Goal: Communication & Community: Answer question/provide support

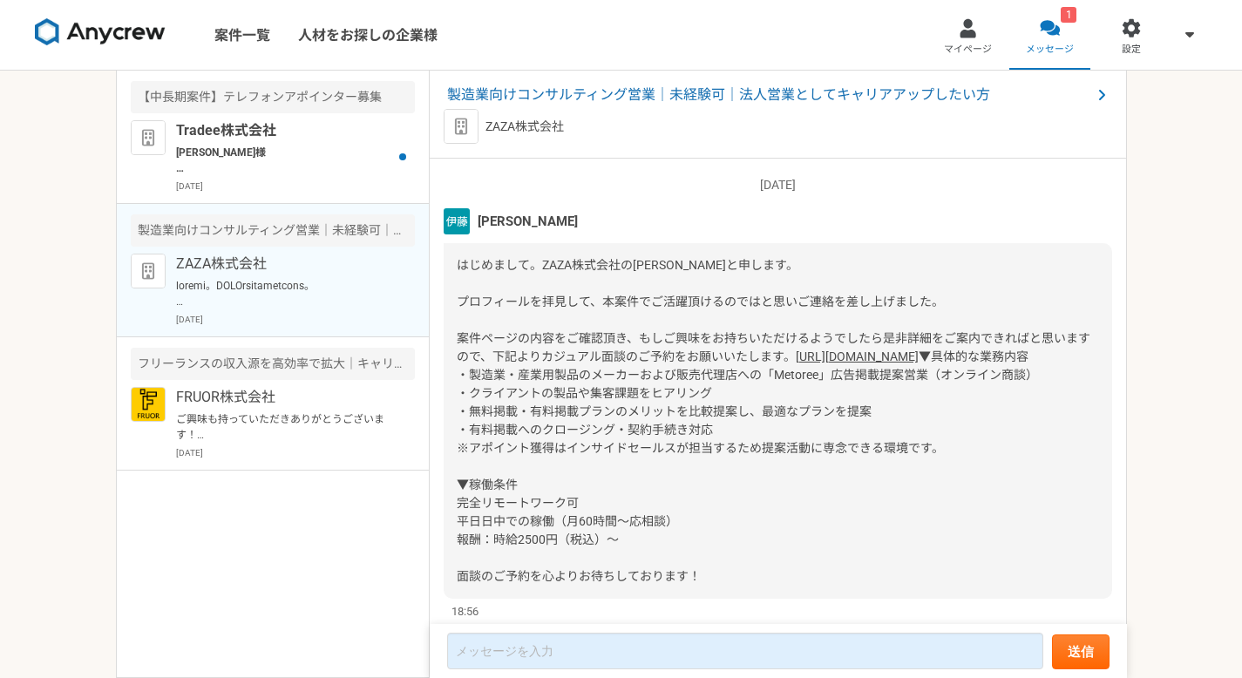
scroll to position [101, 0]
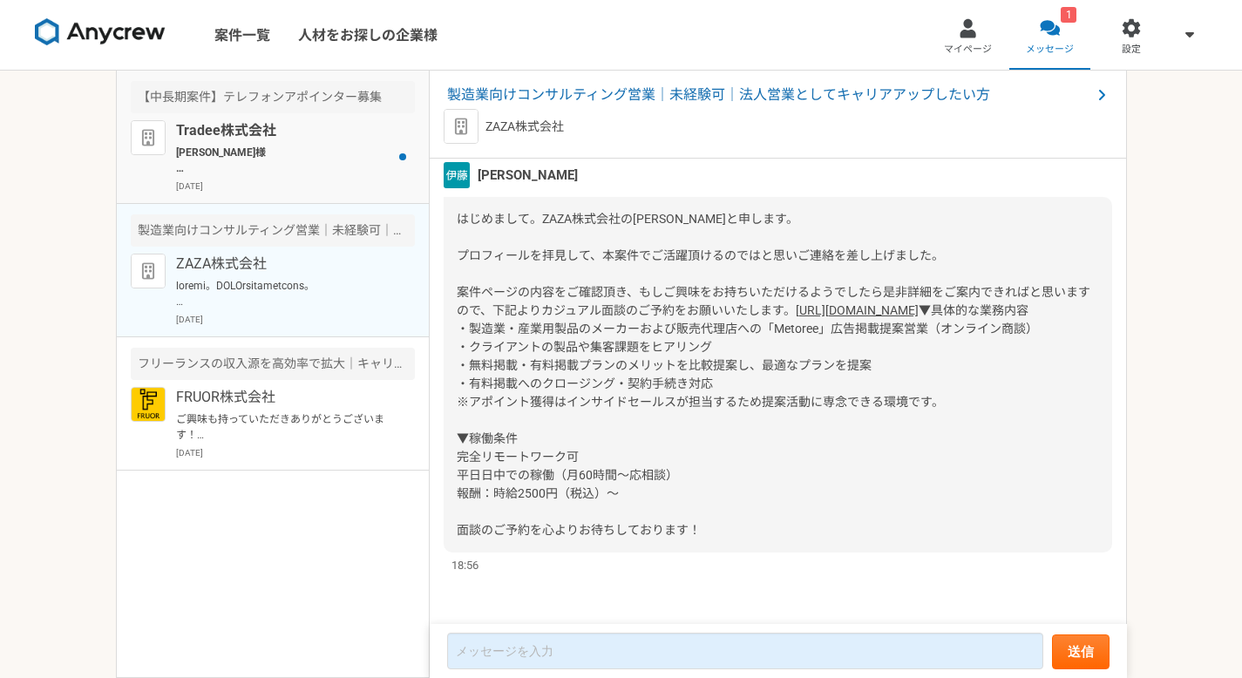
click at [296, 152] on p "[PERSON_NAME]様 お世話になっております。 ご連絡ありがとうございます。 また、ご日程再度ありがとうございます。 それでは[DATE] 10:00…" at bounding box center [283, 160] width 215 height 31
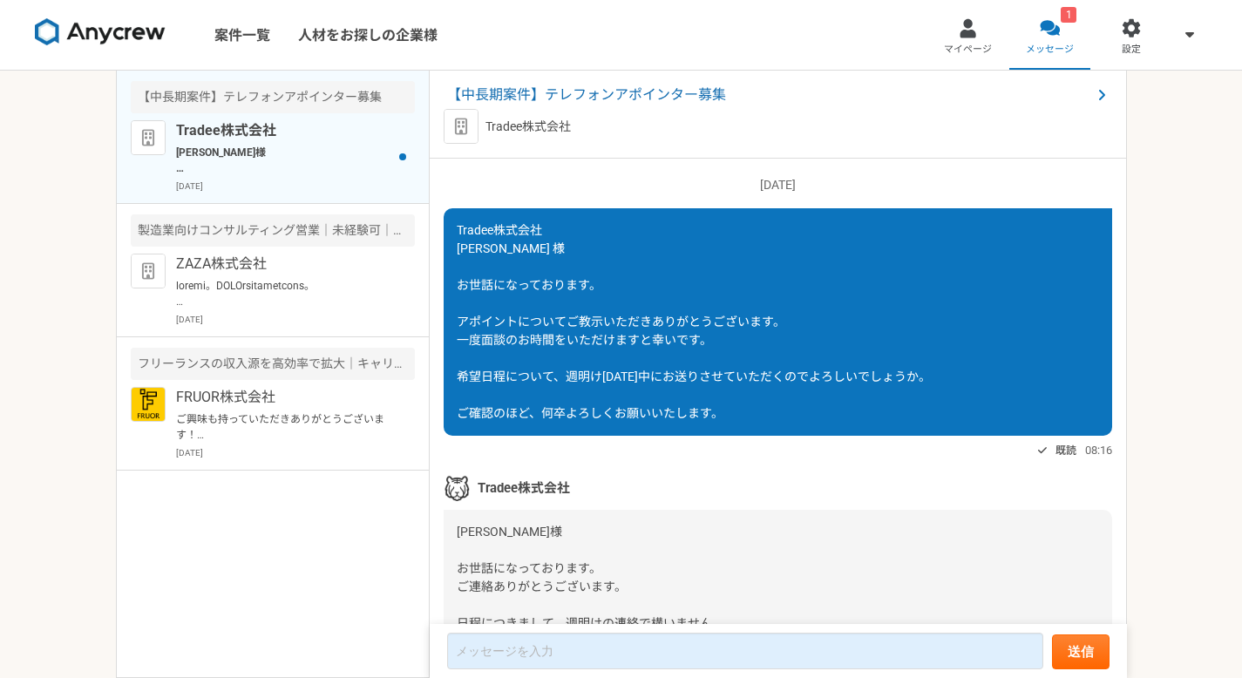
scroll to position [2789, 0]
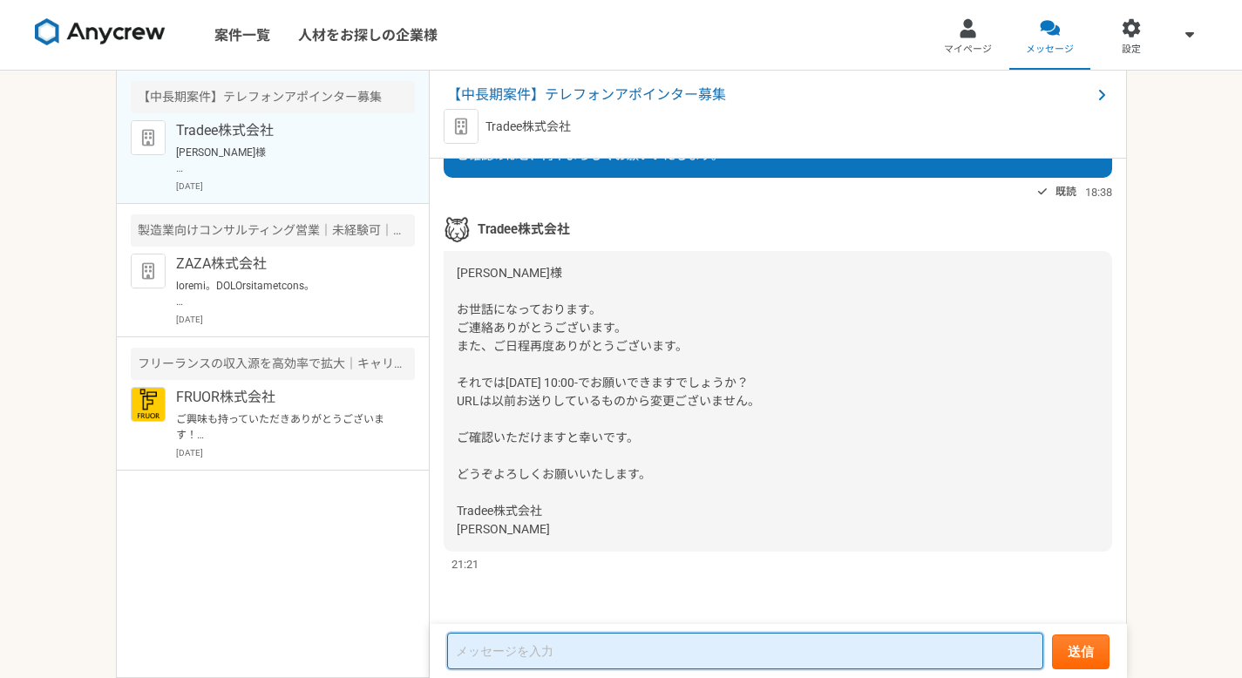
click at [657, 603] on textarea at bounding box center [745, 651] width 596 height 37
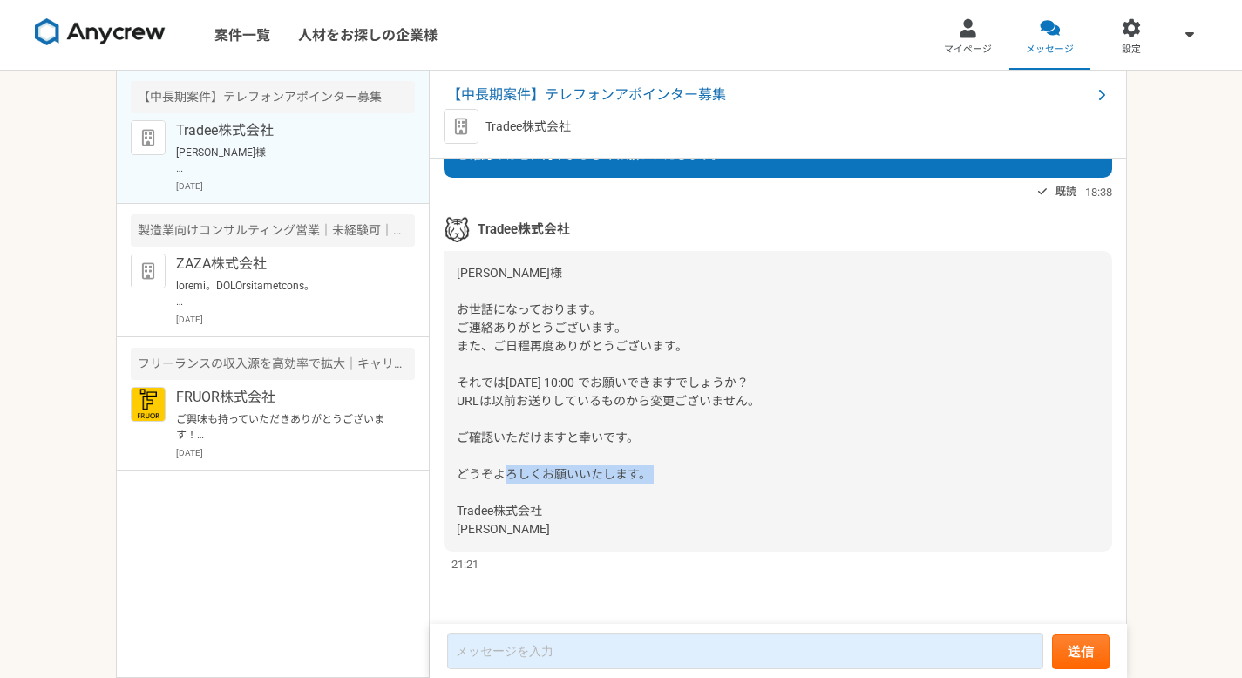
drag, startPoint x: 514, startPoint y: 534, endPoint x: 446, endPoint y: 503, distance: 74.9
click at [446, 503] on div "[PERSON_NAME]様 お世話になっております。 ご連絡ありがとうございます。 また、ご日程再度ありがとうございます。 それでは[DATE] 10:00…" at bounding box center [778, 401] width 668 height 301
copy span "Tradee株式会社 [PERSON_NAME]"
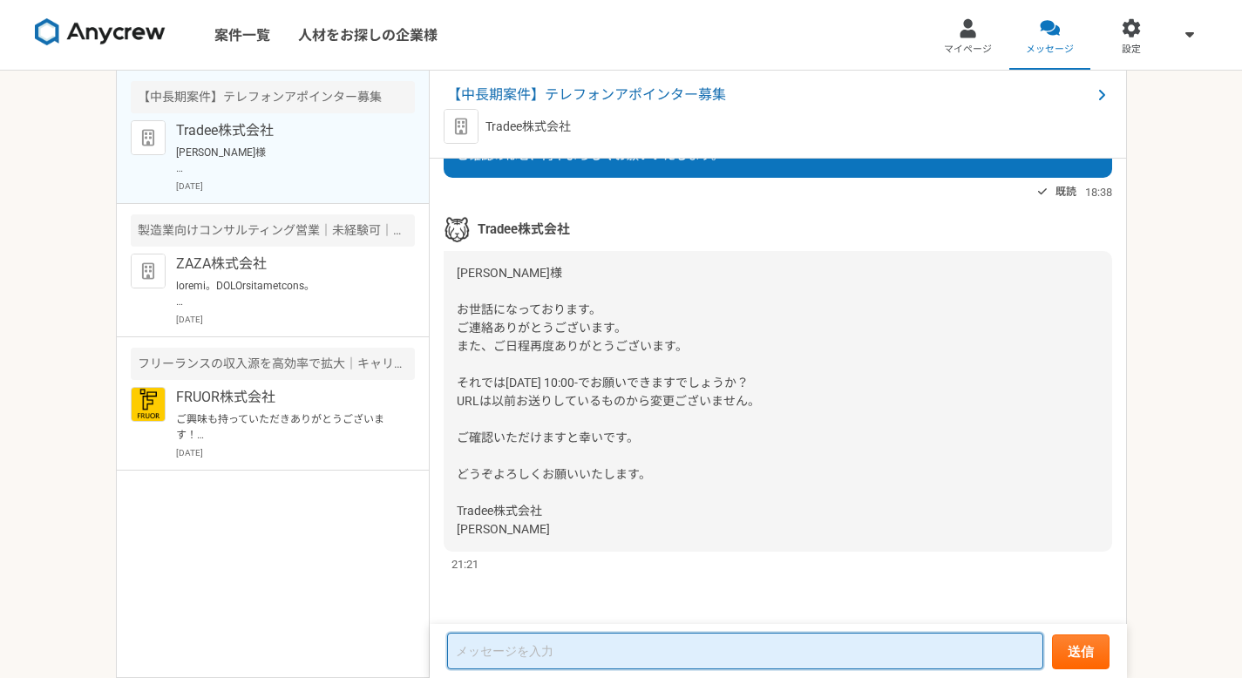
click at [545, 603] on textarea at bounding box center [745, 651] width 596 height 37
paste textarea "Tradee株式会社 [PERSON_NAME]"
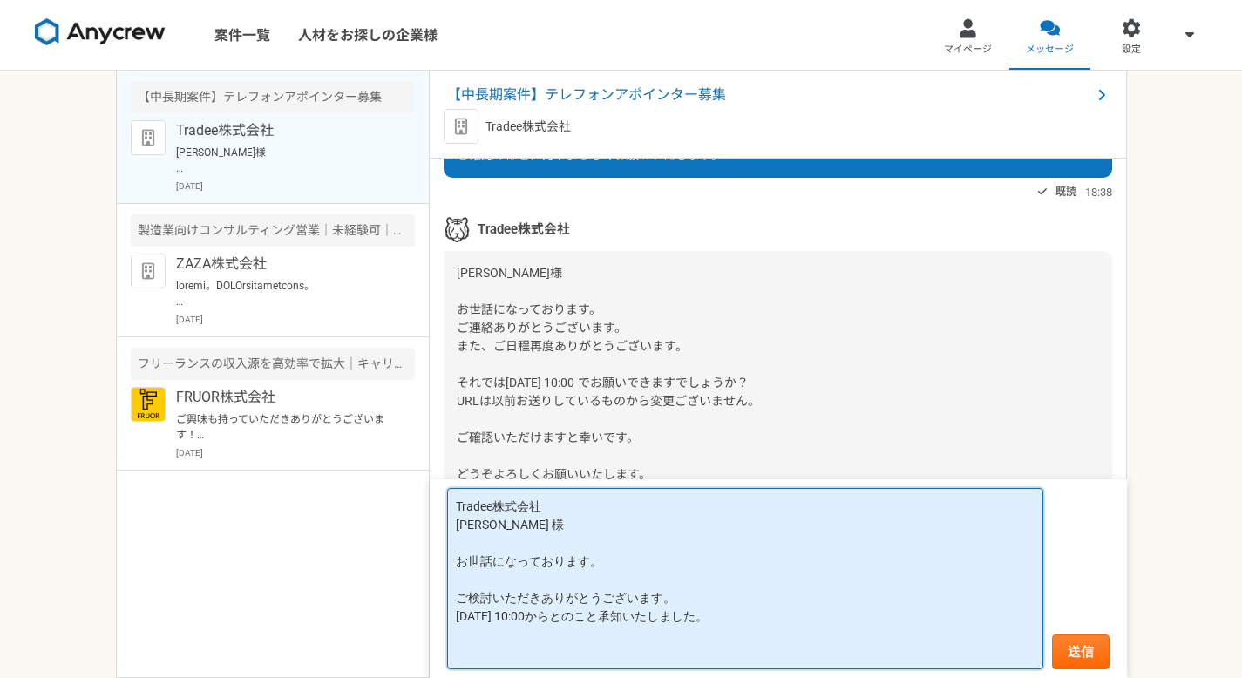
click at [501, 580] on textarea "Tradee株式会社 [PERSON_NAME] 様 お世話になっております。 ご検討いただきありがとうございます。 [DATE] 10:00からとのこと承知…" at bounding box center [745, 578] width 596 height 181
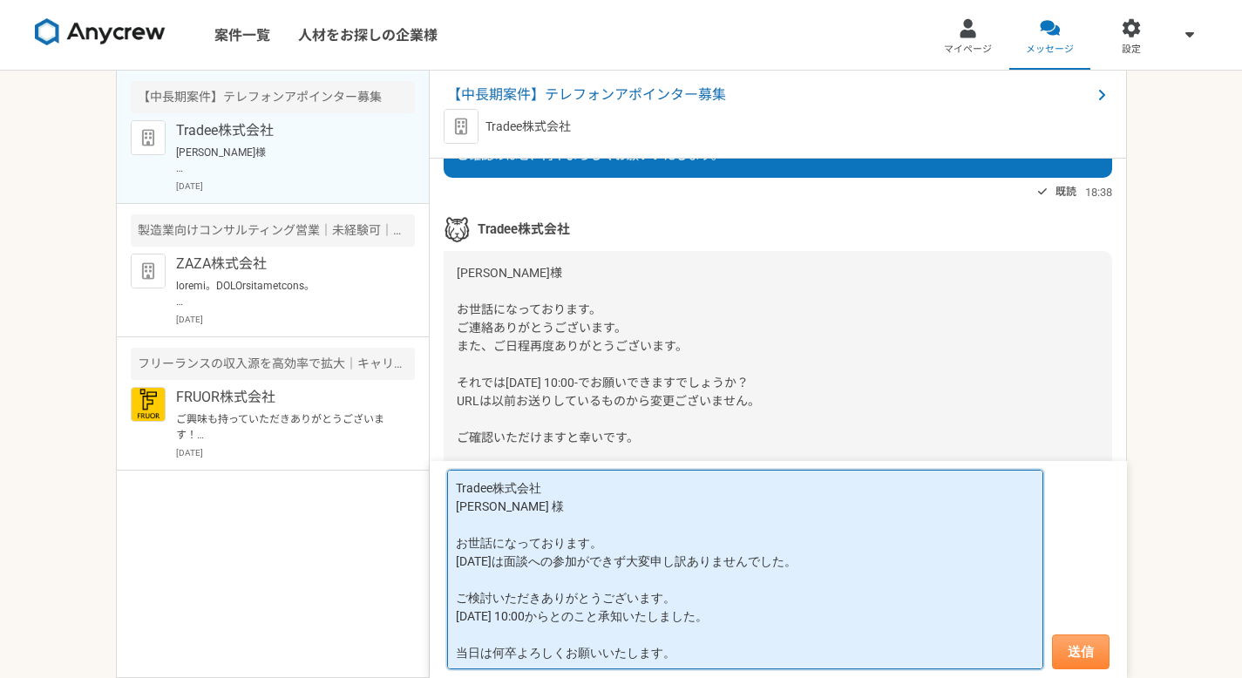
type textarea "Tradee株式会社 [PERSON_NAME] 様 お世話になっております。 [DATE]は面談への参加ができず大変申し訳ありませんでした。 ご検討いただき…"
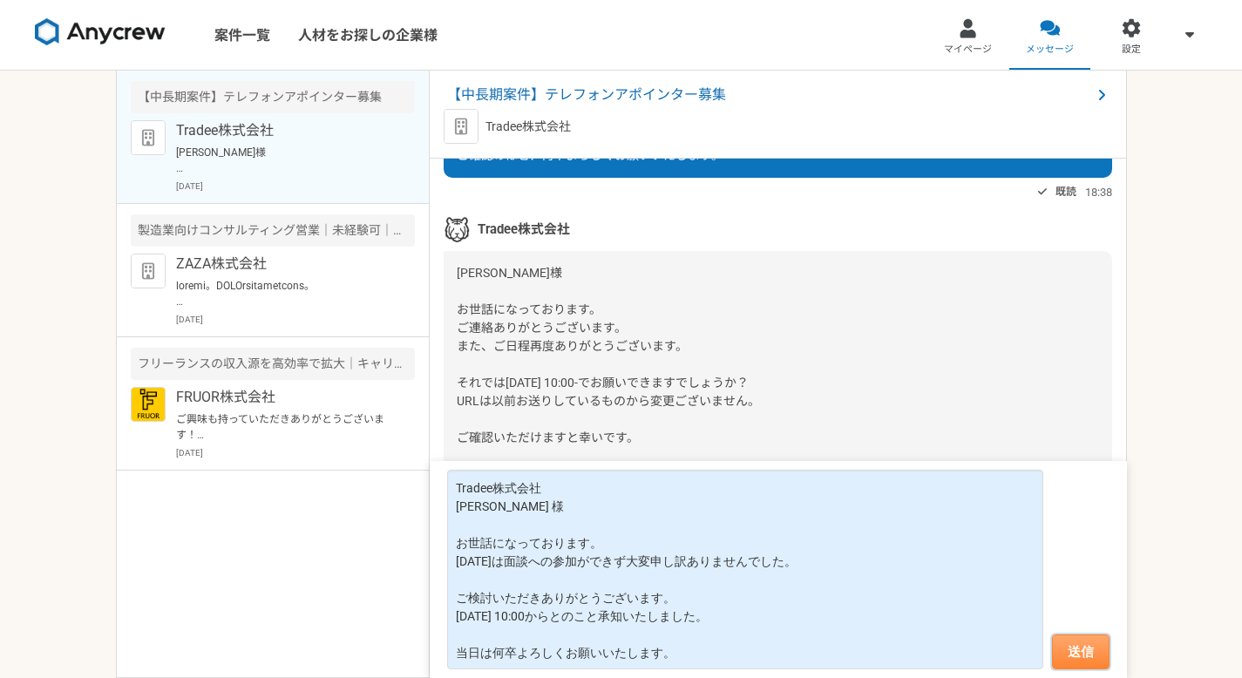
click at [714, 603] on button "送信" at bounding box center [1081, 651] width 58 height 35
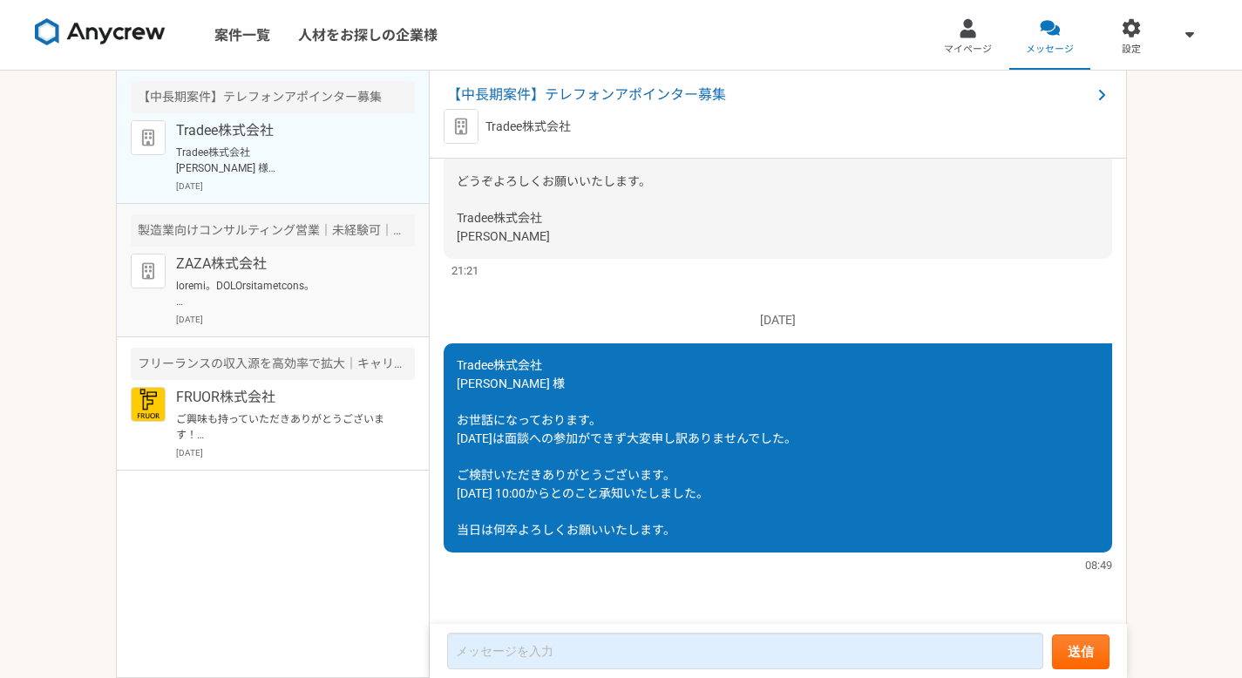
click at [348, 305] on p at bounding box center [283, 293] width 215 height 31
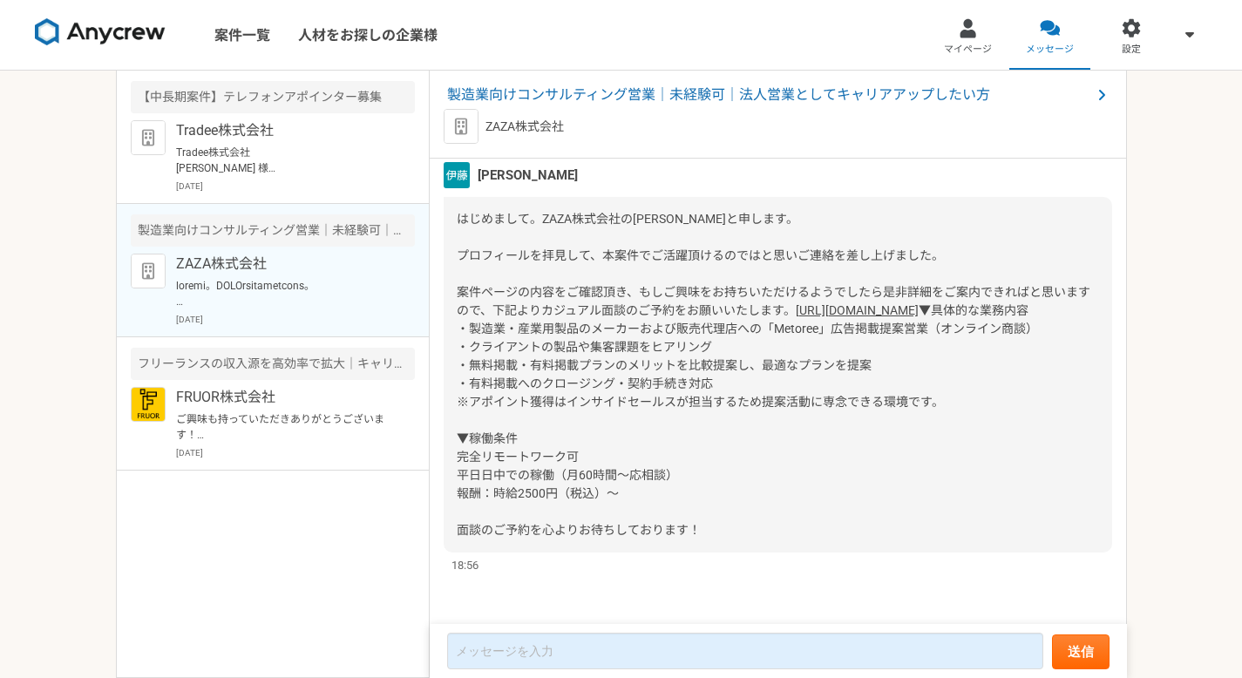
scroll to position [101, 0]
click at [283, 404] on p "FRUOR株式会社" at bounding box center [283, 397] width 215 height 21
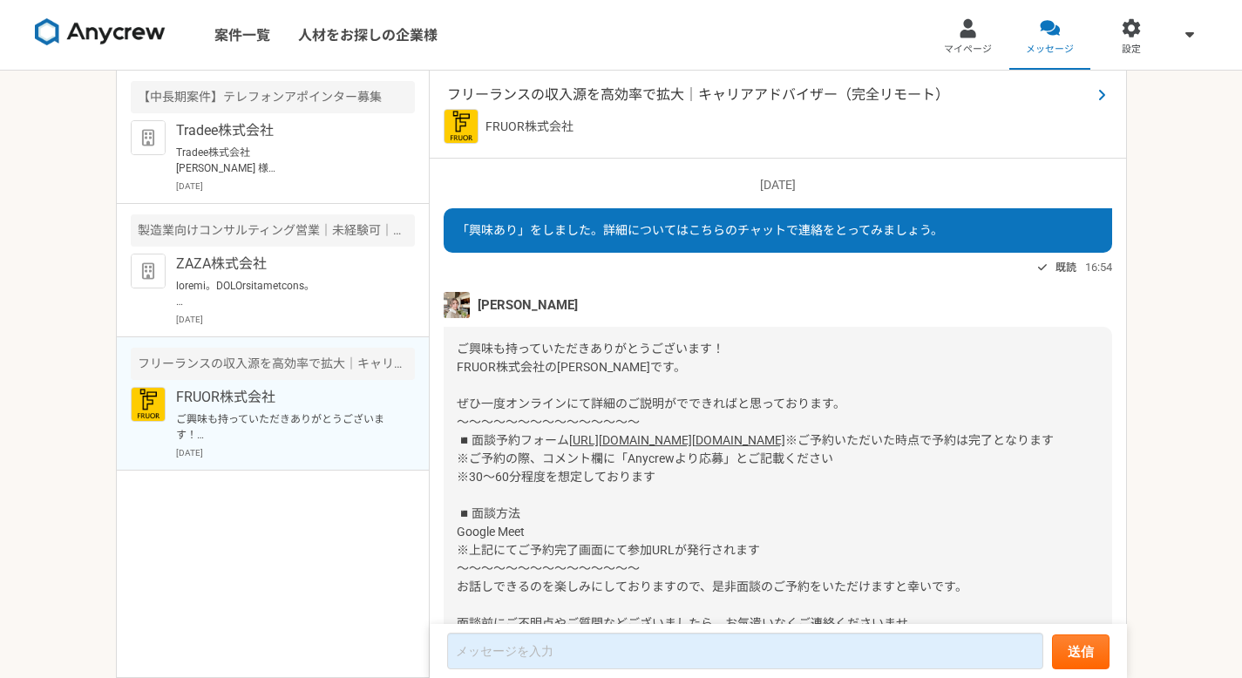
click at [674, 90] on span "フリーランスの収入源を高効率で拡大｜キャリアアドバイザー（完全リモート）" at bounding box center [769, 95] width 644 height 21
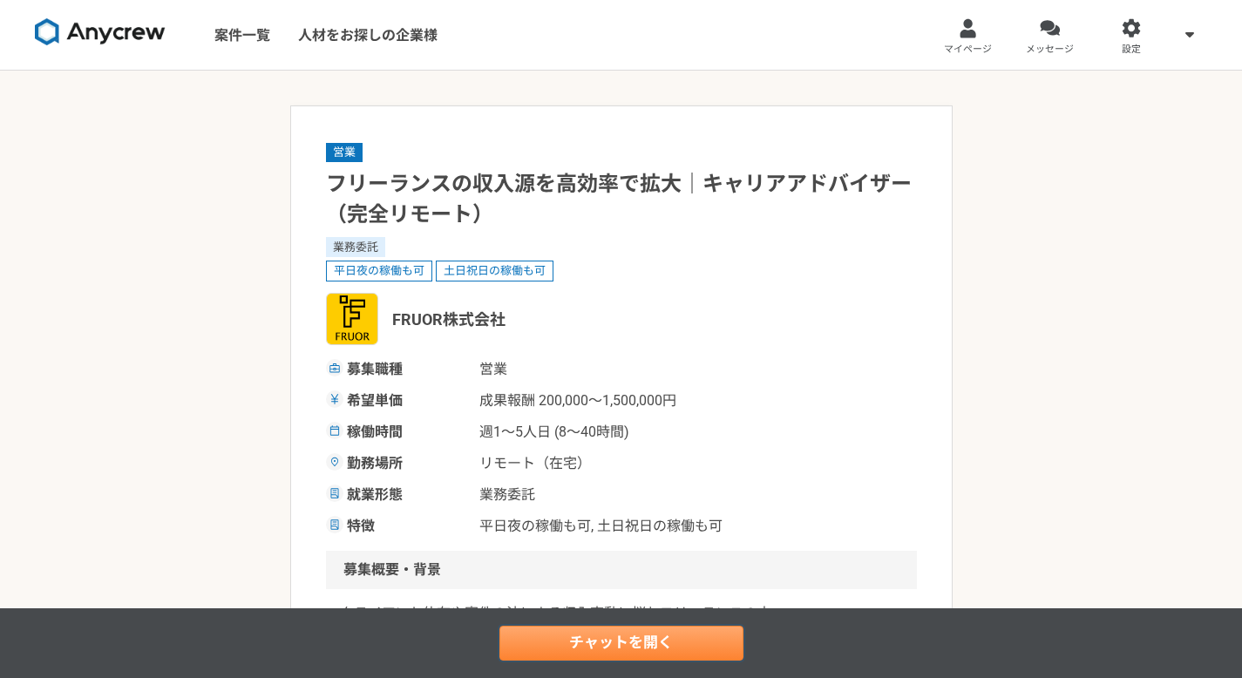
click at [613, 603] on link "チャットを開く" at bounding box center [621, 643] width 244 height 35
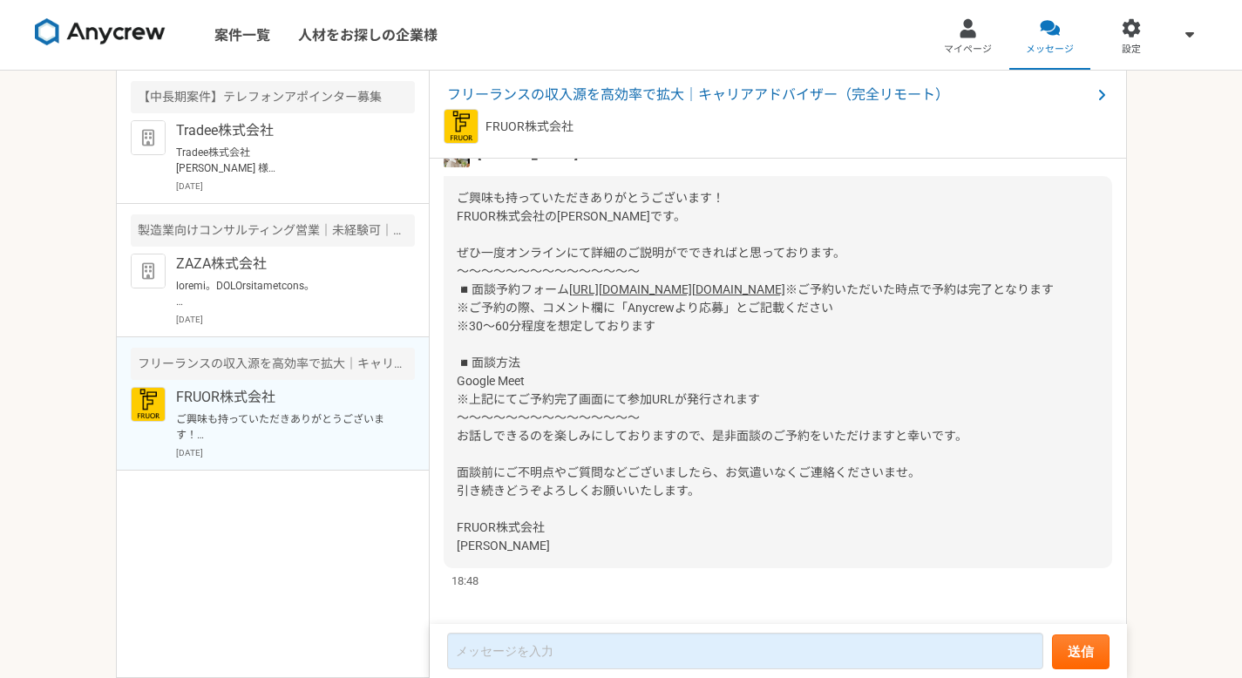
scroll to position [171, 0]
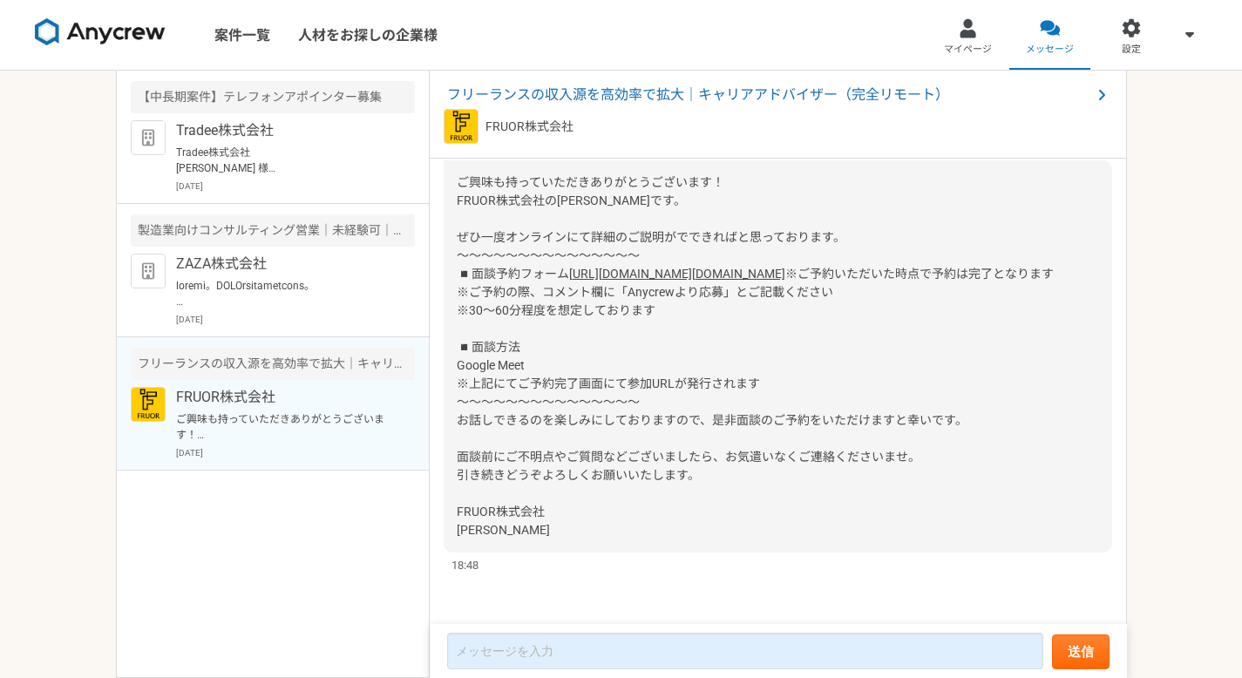
click at [569, 281] on link "[URL][DOMAIN_NAME][DOMAIN_NAME]" at bounding box center [677, 274] width 216 height 14
drag, startPoint x: 528, startPoint y: 564, endPoint x: 441, endPoint y: 531, distance: 93.2
click at [441, 531] on div "[DATE] 「興味あり」をしました。詳細についてはこちらのチャットで連絡をとってみましょう。 既読 16:54 [PERSON_NAME] ご興味も持ってい…" at bounding box center [778, 392] width 697 height 467
copy span "FRUOR株式会社 [PERSON_NAME]"
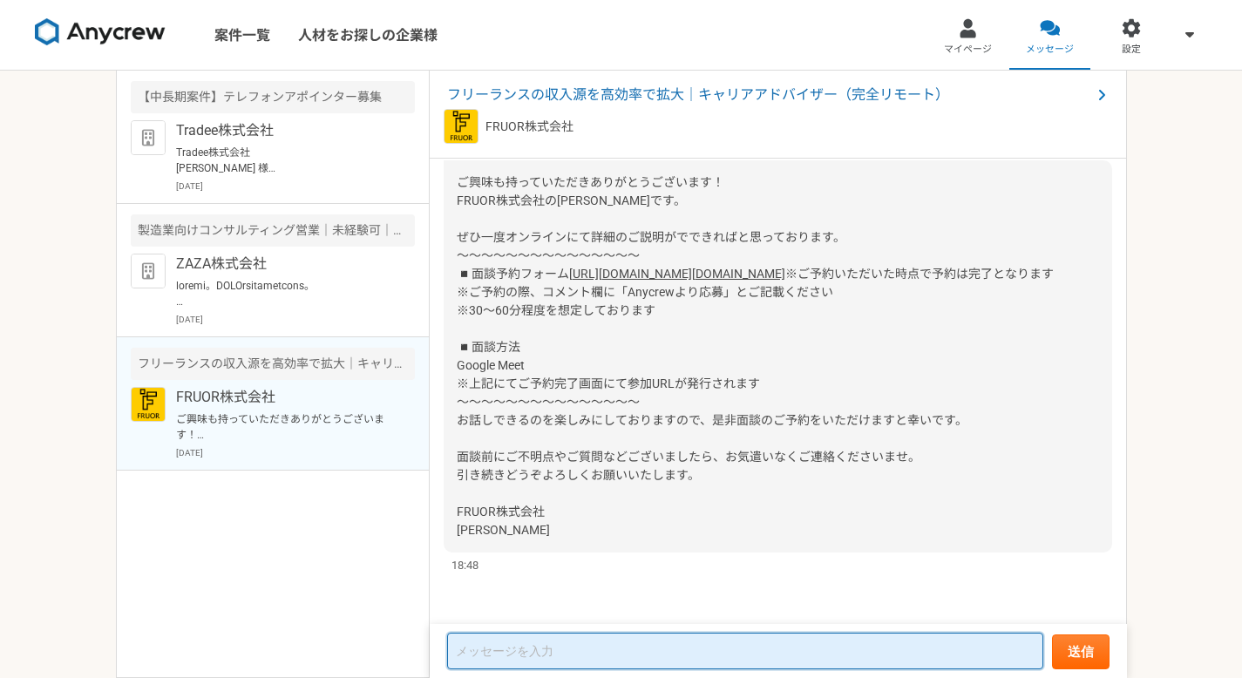
click at [500, 603] on textarea at bounding box center [745, 651] width 596 height 37
paste textarea "FRUOR株式会社 [PERSON_NAME]"
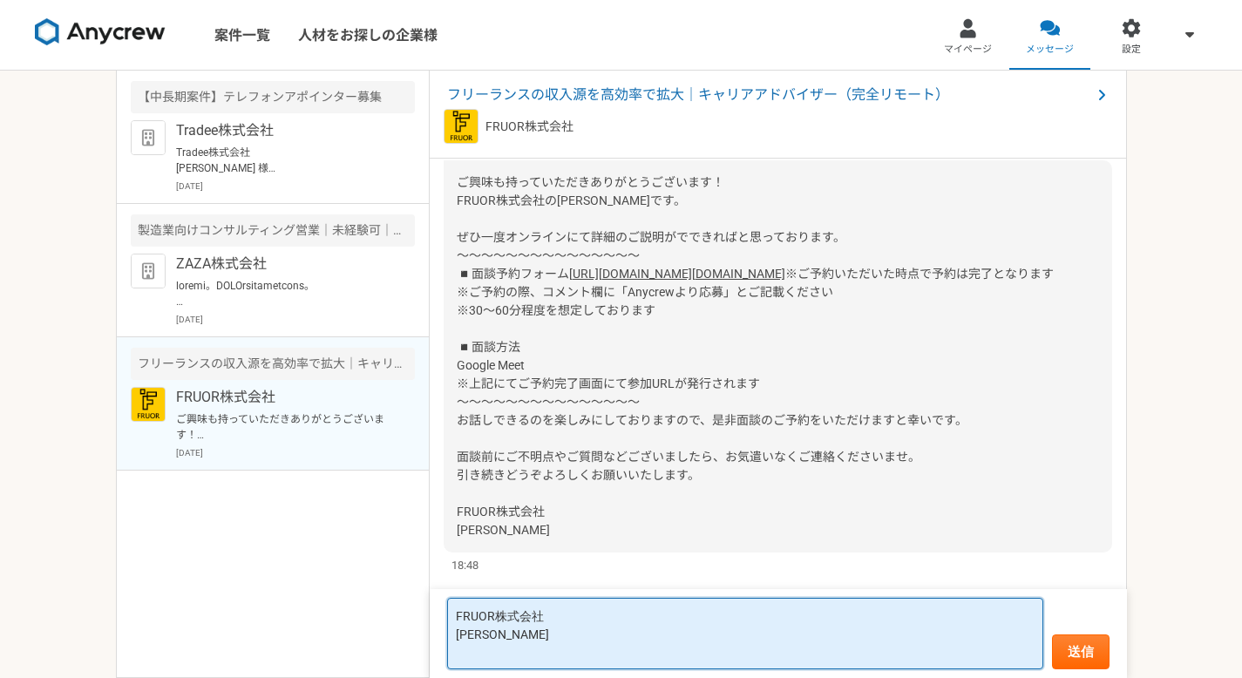
click at [456, 603] on textarea "FRUOR株式会社 [PERSON_NAME]" at bounding box center [745, 633] width 596 height 71
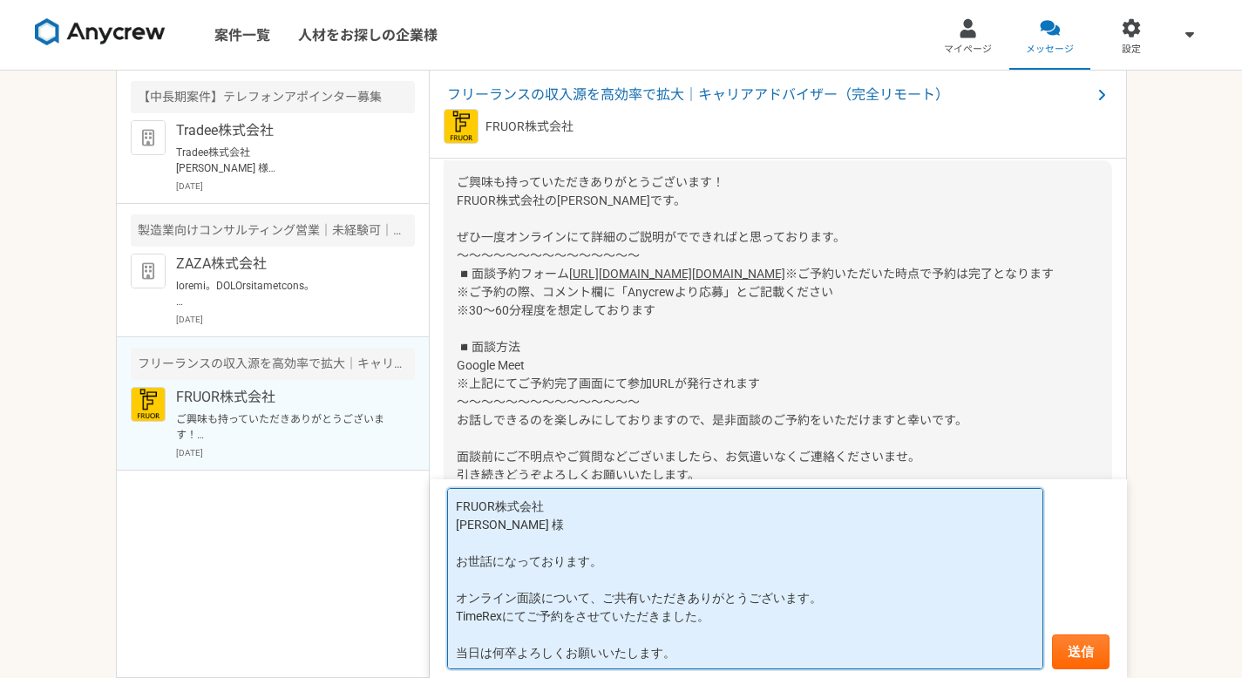
type textarea "FRUOR株式会社 [PERSON_NAME] 様 お世話になっております。 オンライン面談について、ご共有いただきありがとうございます。 TimeRexにて…"
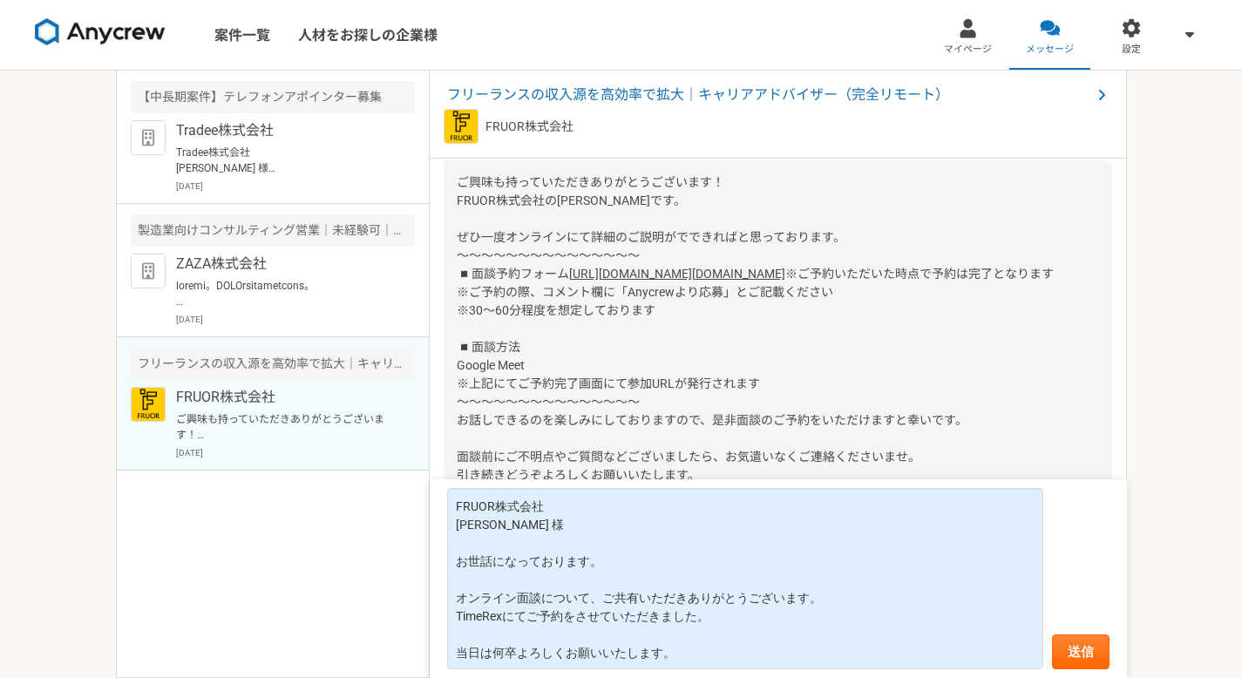
click at [714, 603] on form "FRUOR株式会社 [PERSON_NAME] 様 お世話になっております。 オンライン面談について、ご共有いただきありがとうございます。 TimeRexにて…" at bounding box center [778, 578] width 697 height 199
click at [714, 603] on button "送信" at bounding box center [1081, 651] width 58 height 35
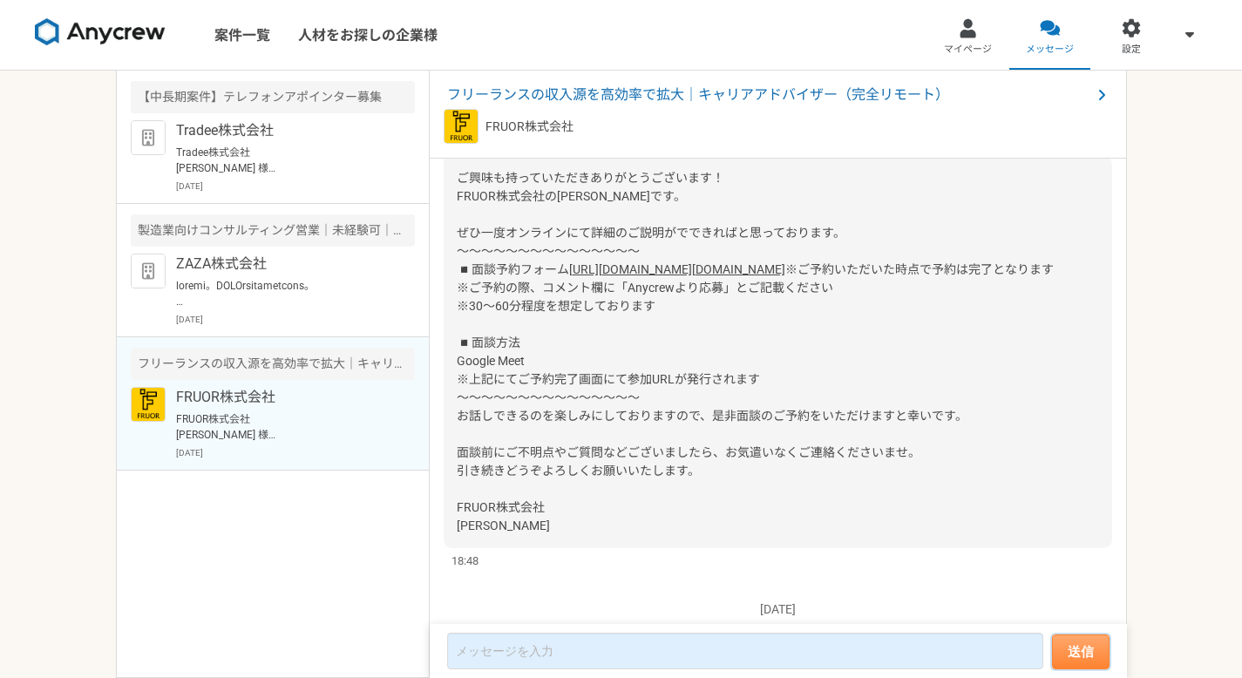
scroll to position [478, 0]
